Goal: Obtain resource: Obtain resource

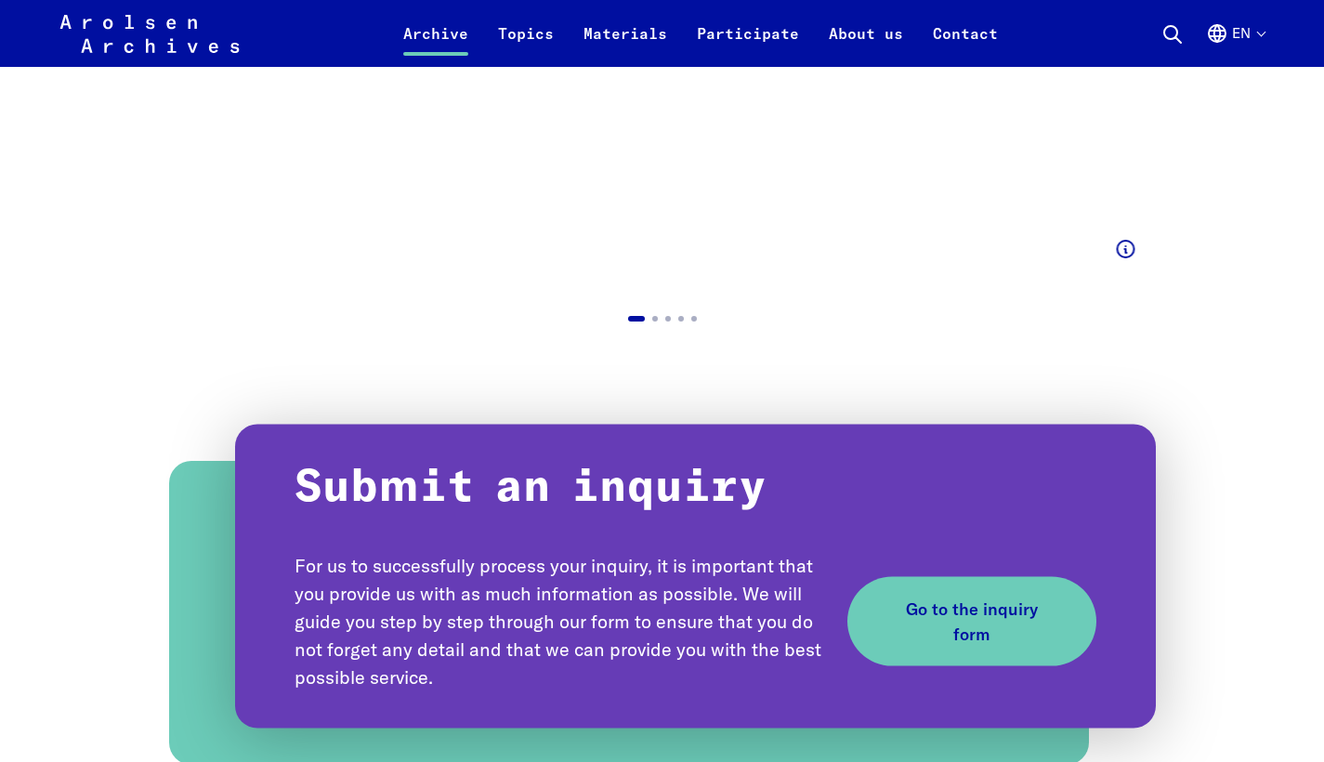
scroll to position [924, 0]
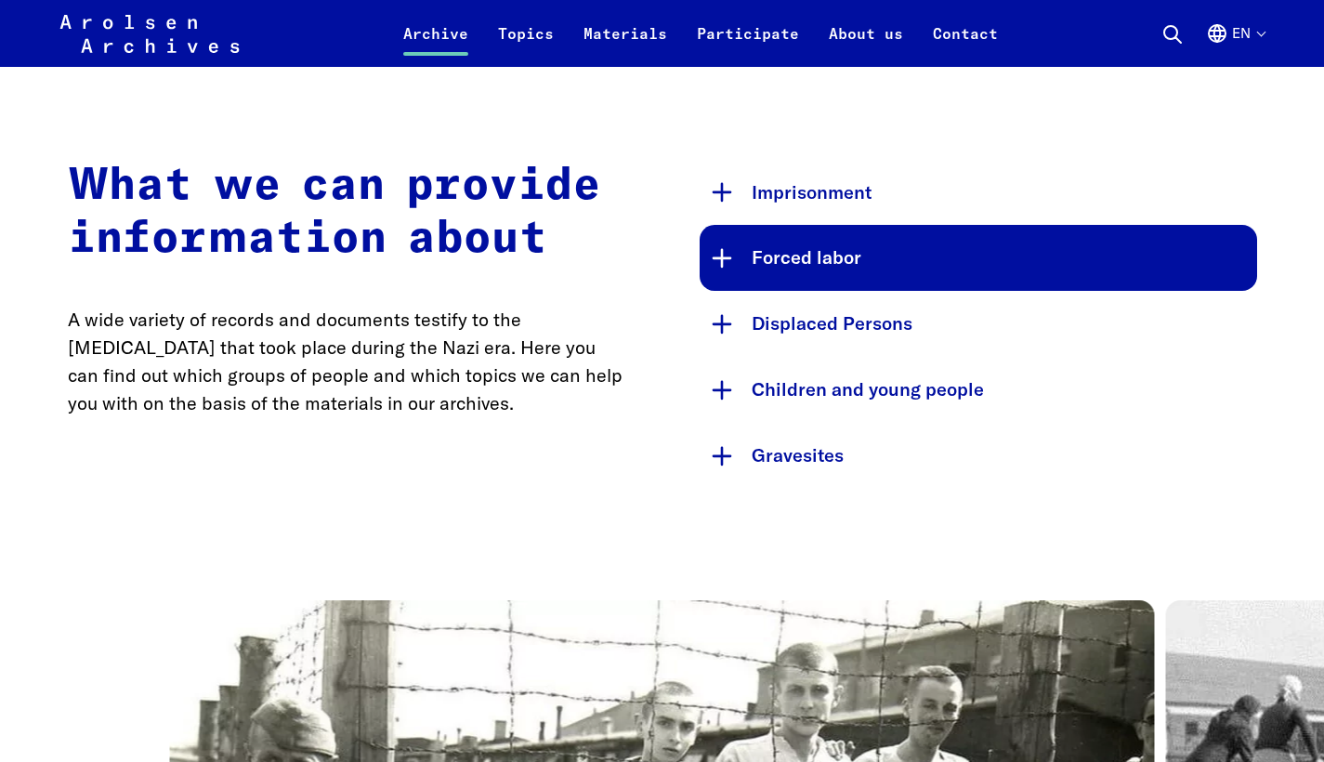
click at [773, 260] on button "Forced labor" at bounding box center [979, 258] width 558 height 66
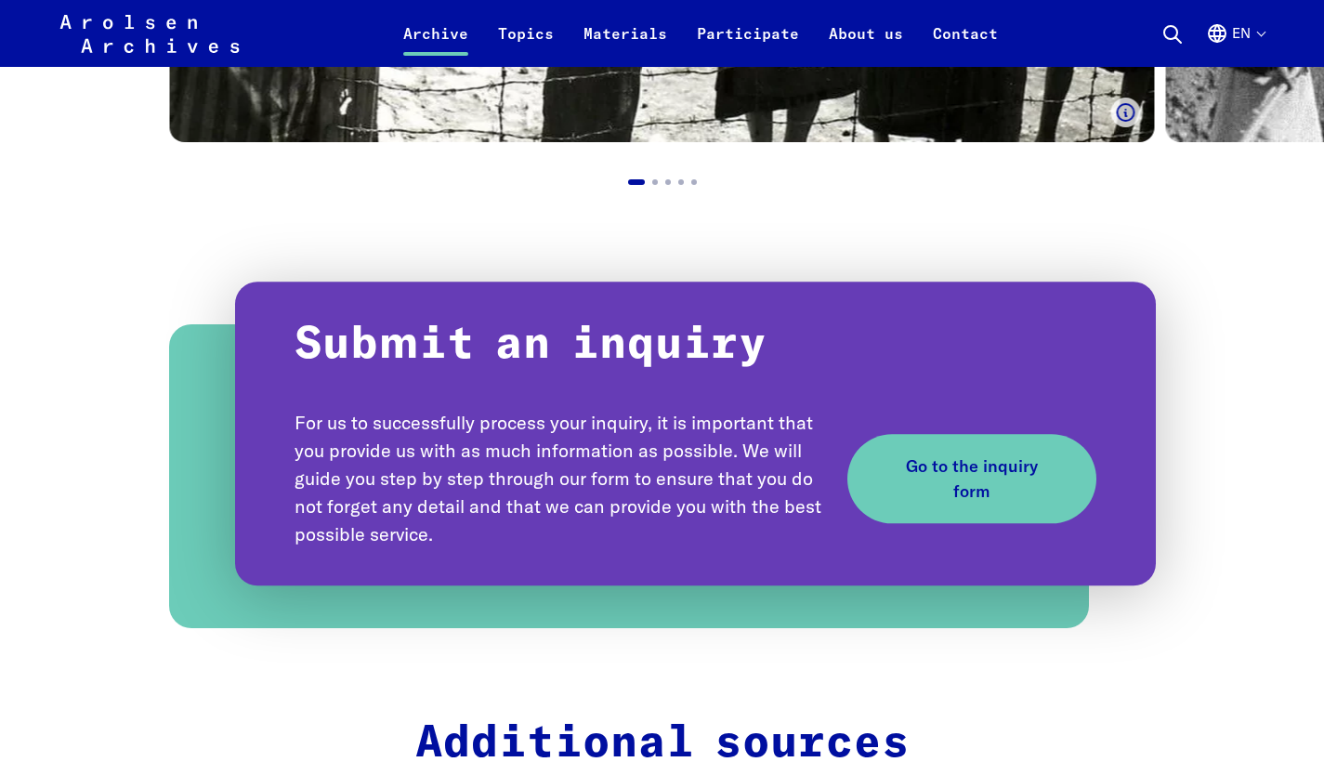
scroll to position [2448, 0]
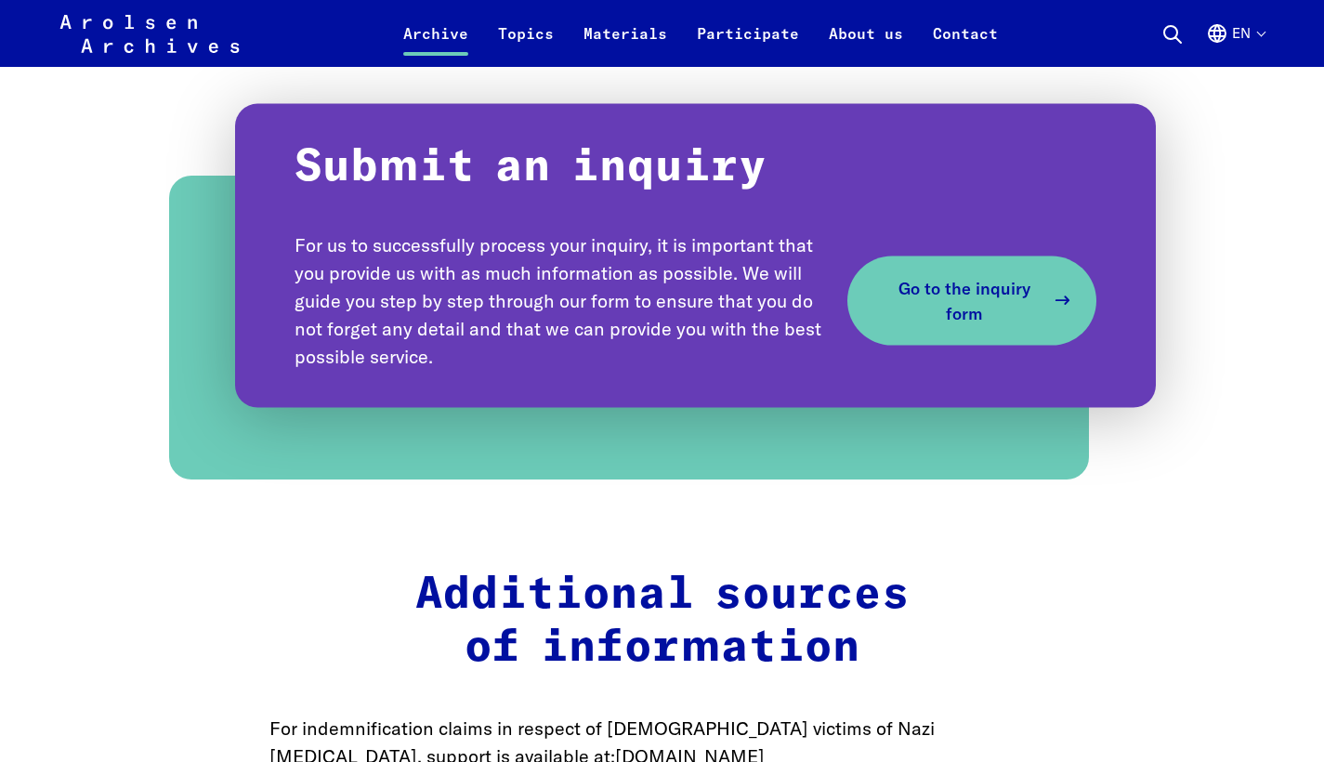
click at [941, 276] on span "Go to the inquiry form" at bounding box center [965, 301] width 160 height 50
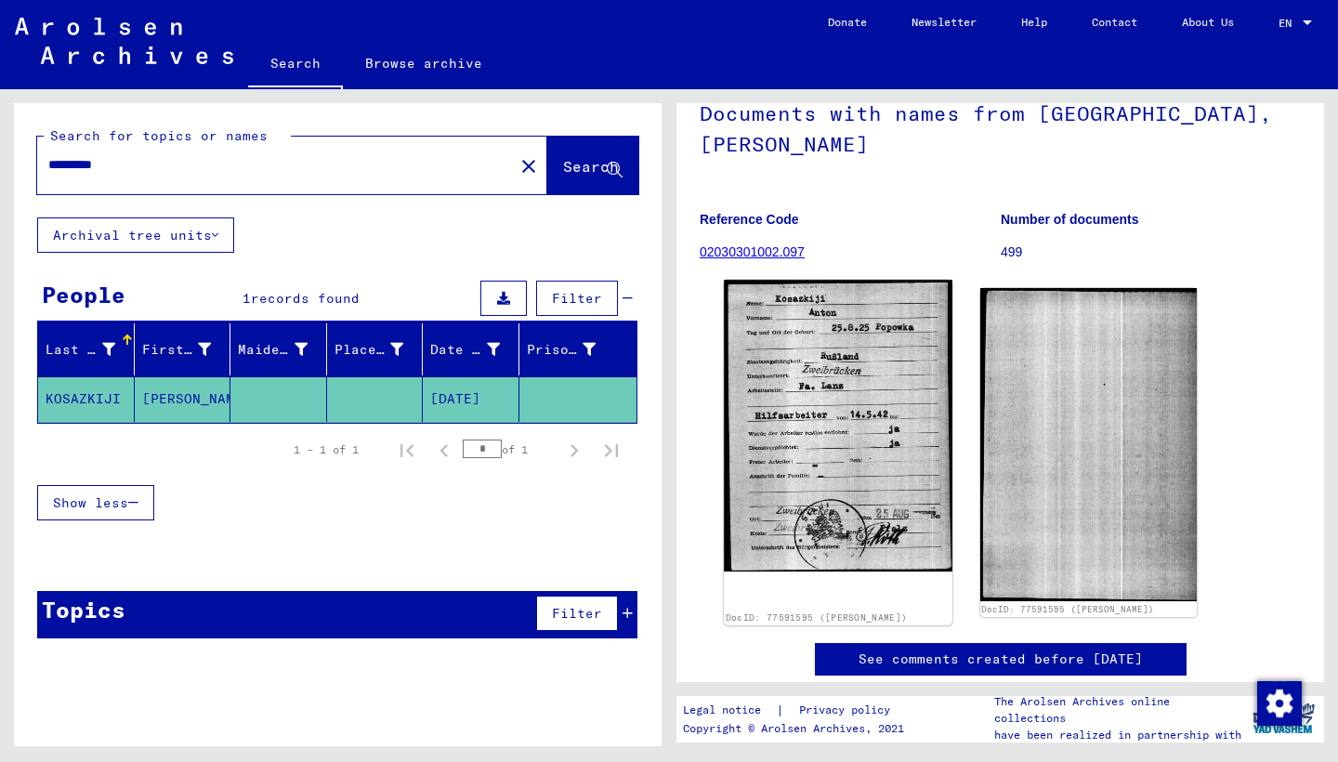
scroll to position [126, 0]
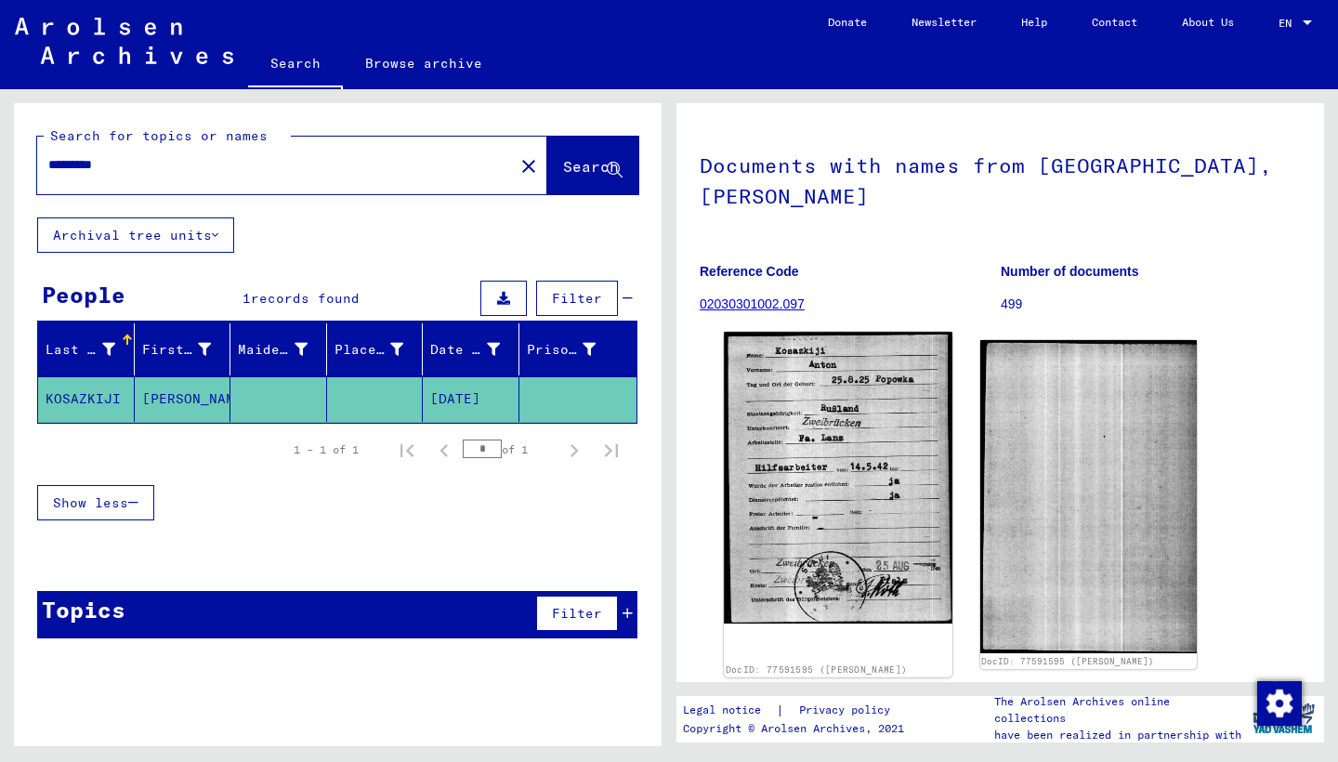
click at [835, 484] on img at bounding box center [838, 477] width 228 height 291
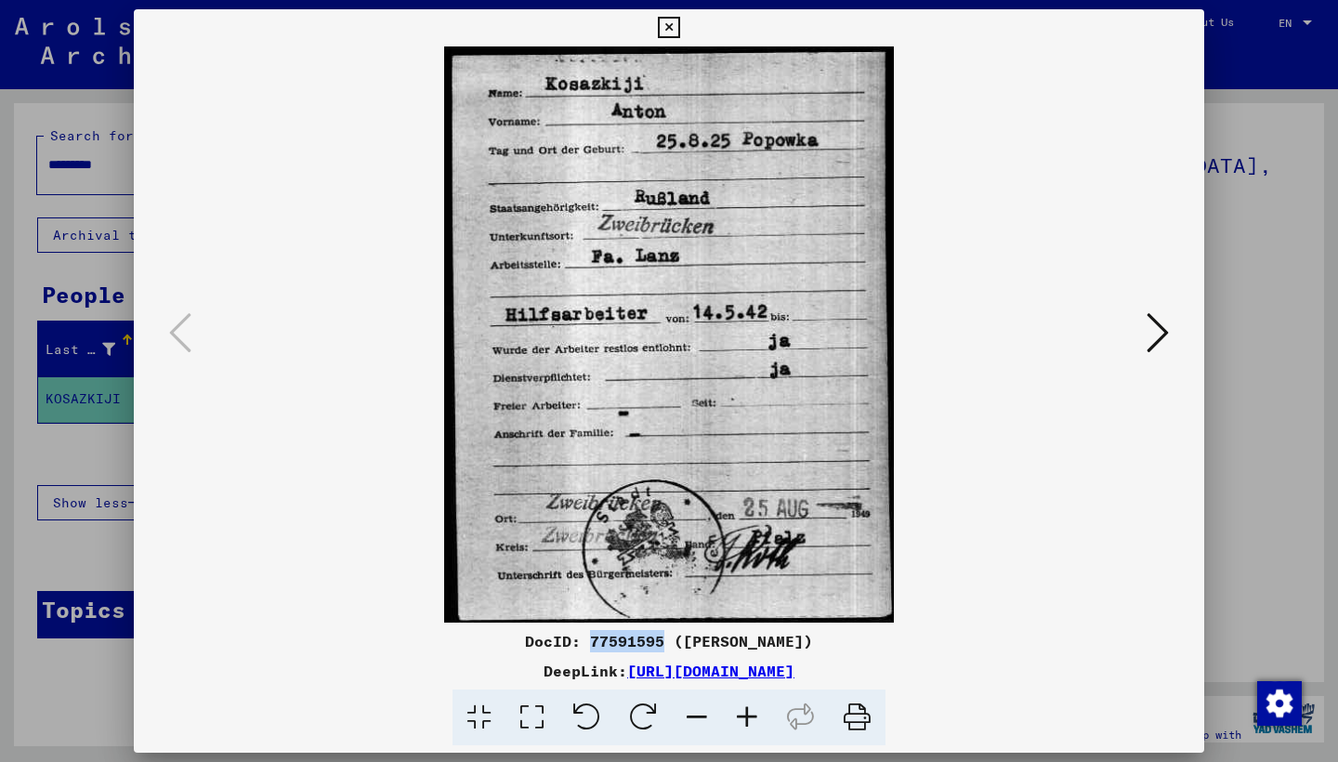
drag, startPoint x: 581, startPoint y: 641, endPoint x: 658, endPoint y: 641, distance: 77.1
click at [658, 641] on div "DocID: 77591595 (ANTON KOSAZKIJI)" at bounding box center [669, 641] width 1071 height 22
copy div "77591595"
click at [1159, 335] on icon at bounding box center [1158, 332] width 22 height 45
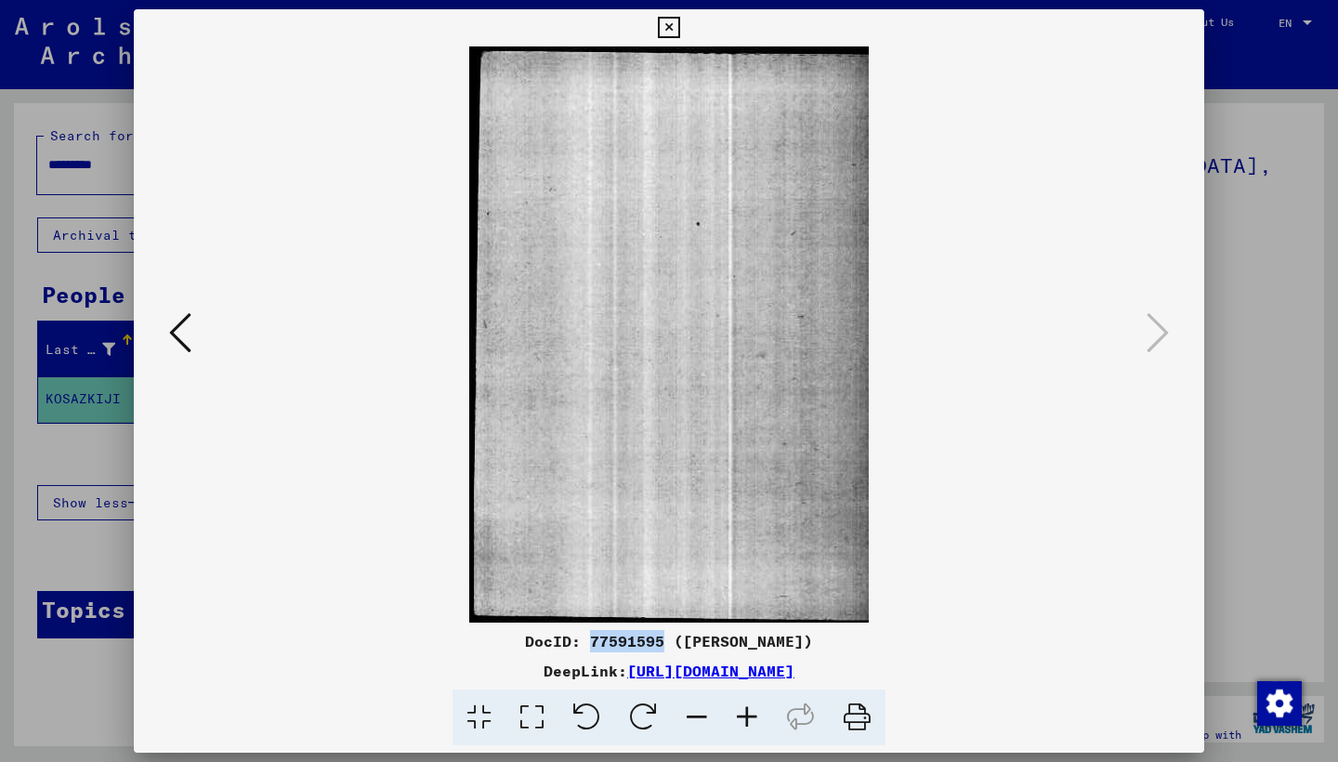
click at [177, 335] on icon at bounding box center [180, 332] width 22 height 45
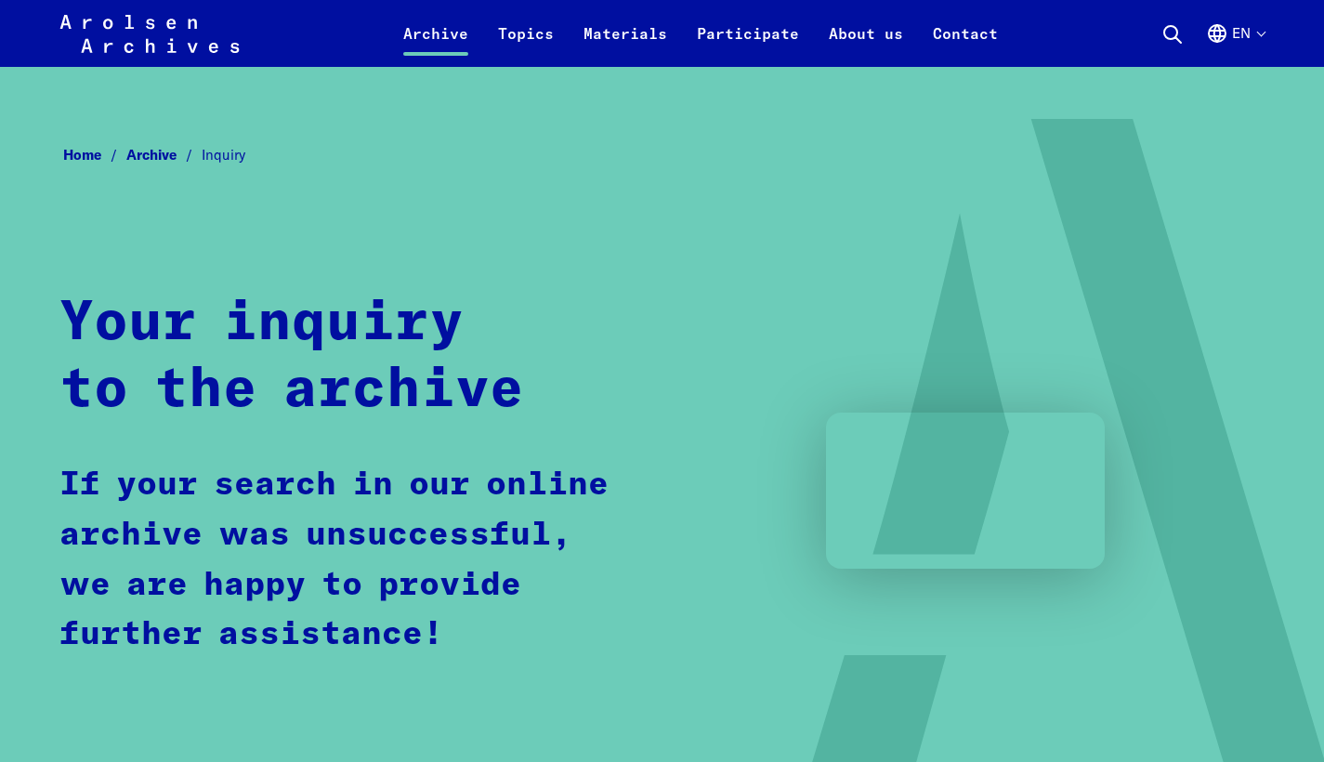
scroll to position [2448, 0]
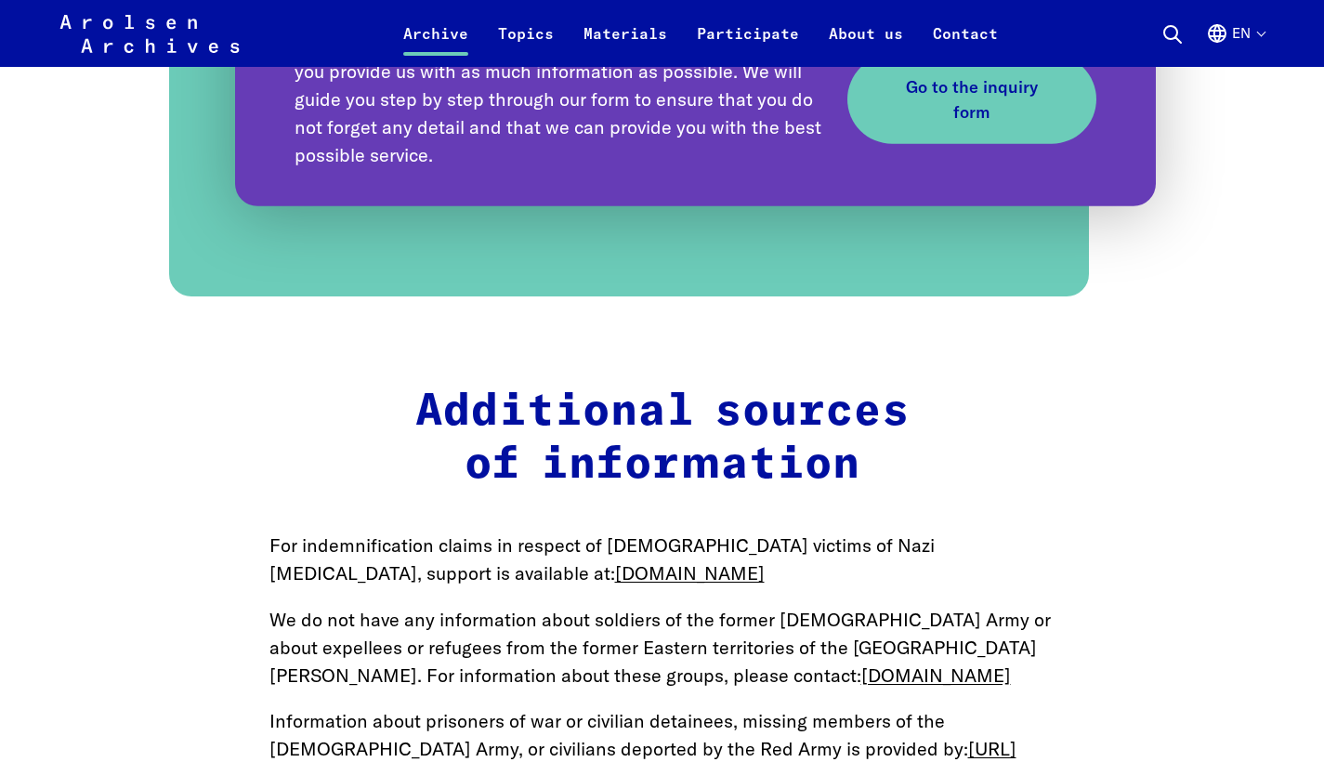
scroll to position [2555, 0]
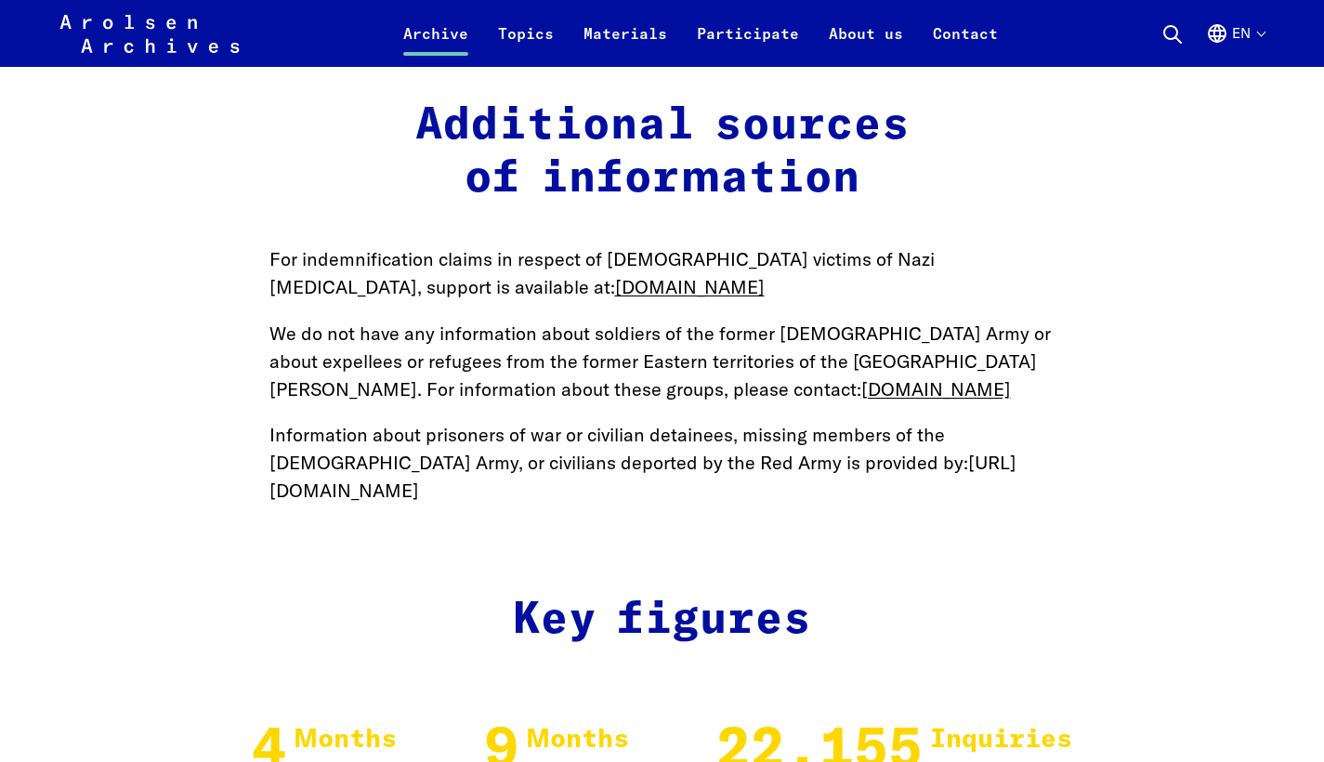
click at [850, 451] on link "[URL][DOMAIN_NAME]" at bounding box center [642, 476] width 747 height 51
